Goal: Task Accomplishment & Management: Manage account settings

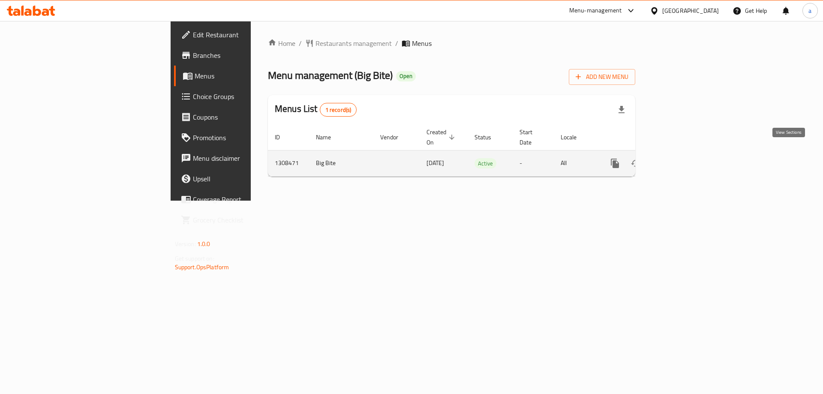
click at [680, 159] on icon "enhanced table" at bounding box center [677, 163] width 8 height 8
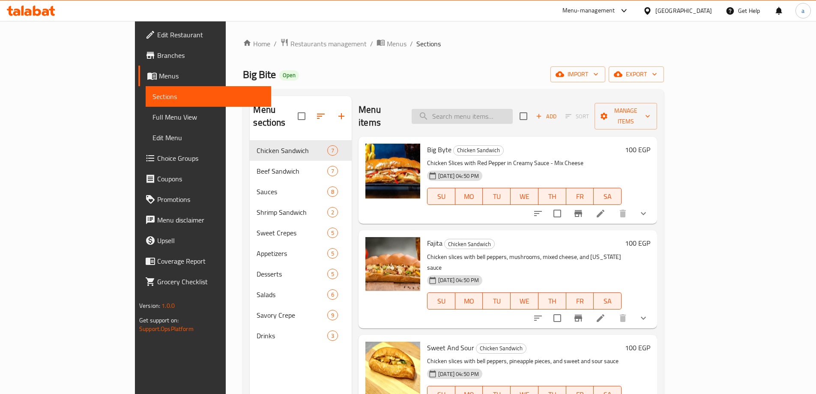
click at [506, 109] on input "search" at bounding box center [462, 116] width 101 height 15
paste input "Mushroom Burger"
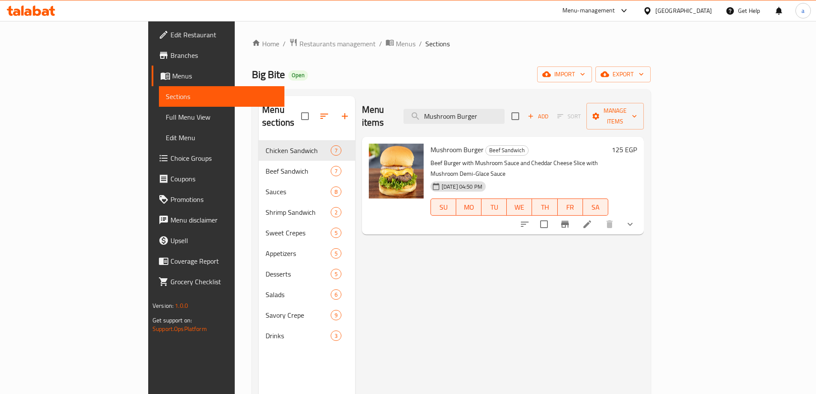
type input "Mushroom Burger"
click at [592, 219] on icon at bounding box center [587, 224] width 10 height 10
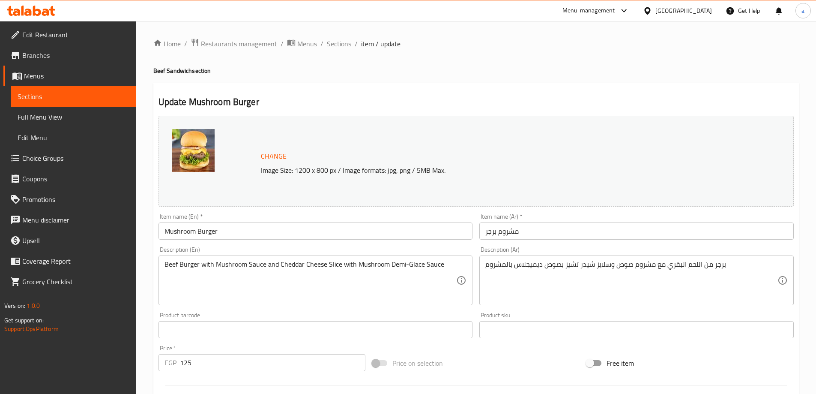
click at [206, 35] on div "Home / Restaurants management / Menus / Sections / item / update Beef Sandwich …" at bounding box center [476, 344] width 680 height 646
click at [206, 39] on span "Restaurants management" at bounding box center [239, 44] width 76 height 10
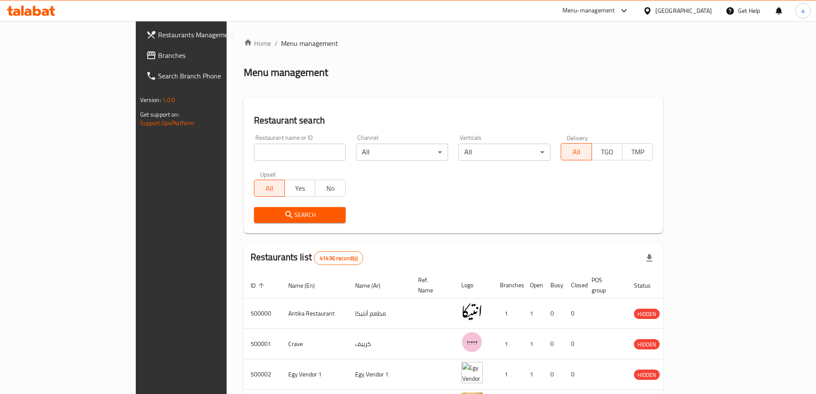
click at [136, 48] on div "Restaurants Management Branches Search Branch Phone Version: 1.0.0 Get support …" at bounding box center [408, 328] width 545 height 614
click at [158, 59] on span "Branches" at bounding box center [211, 55] width 107 height 10
